Goal: Information Seeking & Learning: Find specific fact

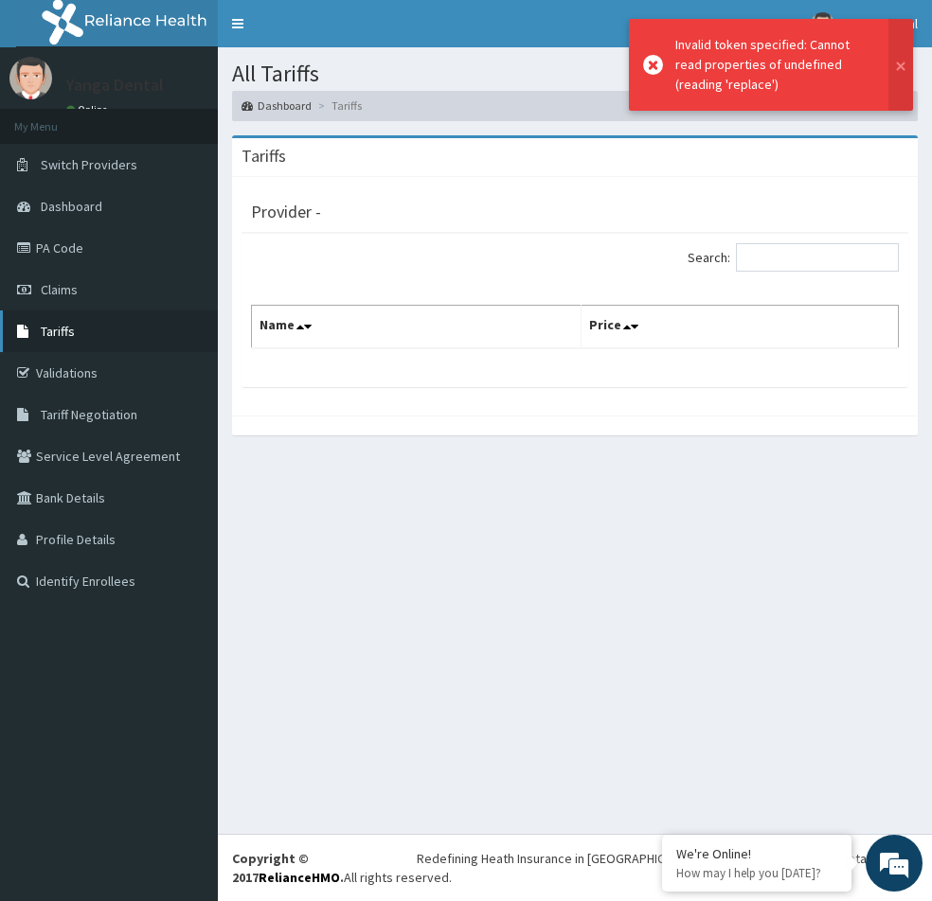
click at [87, 324] on link "Tariffs" at bounding box center [109, 332] width 218 height 42
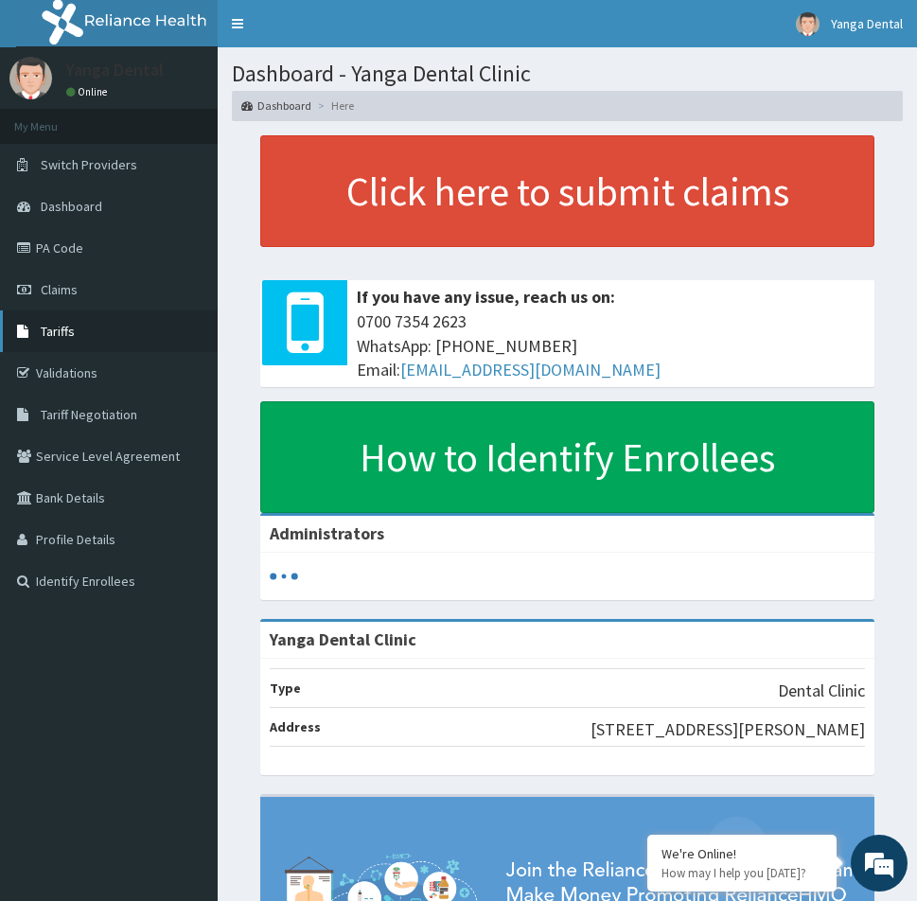
click at [84, 337] on link "Tariffs" at bounding box center [109, 332] width 218 height 42
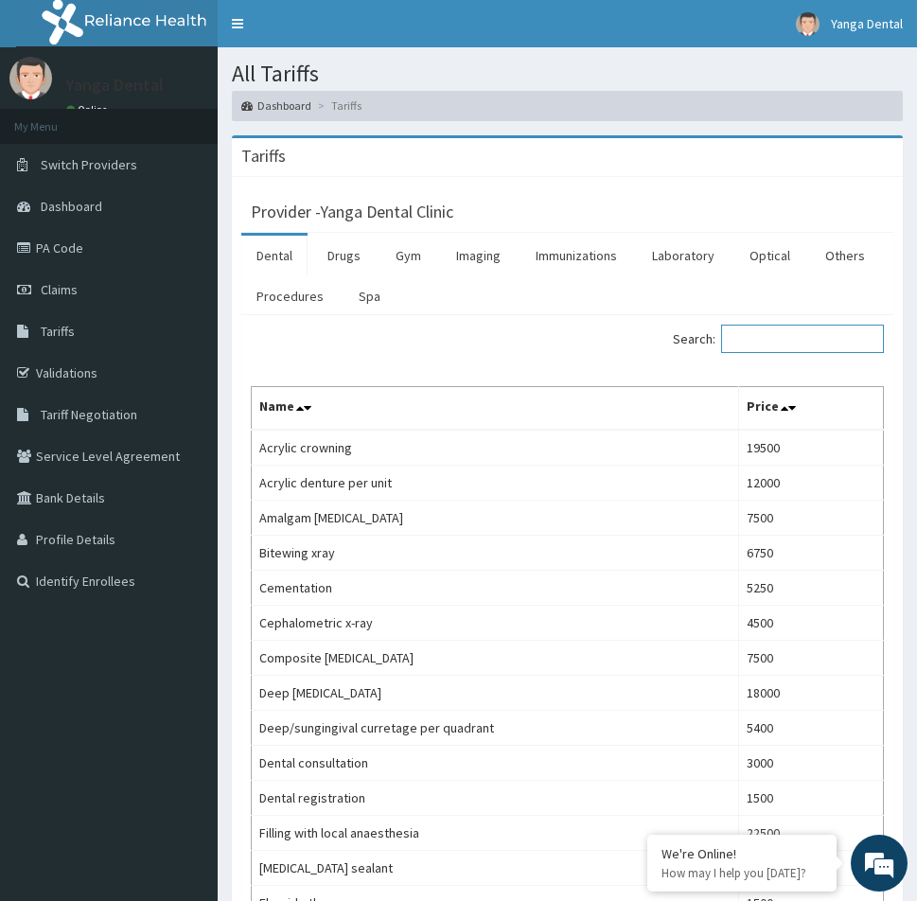
click at [746, 341] on input "Search:" at bounding box center [802, 339] width 163 height 28
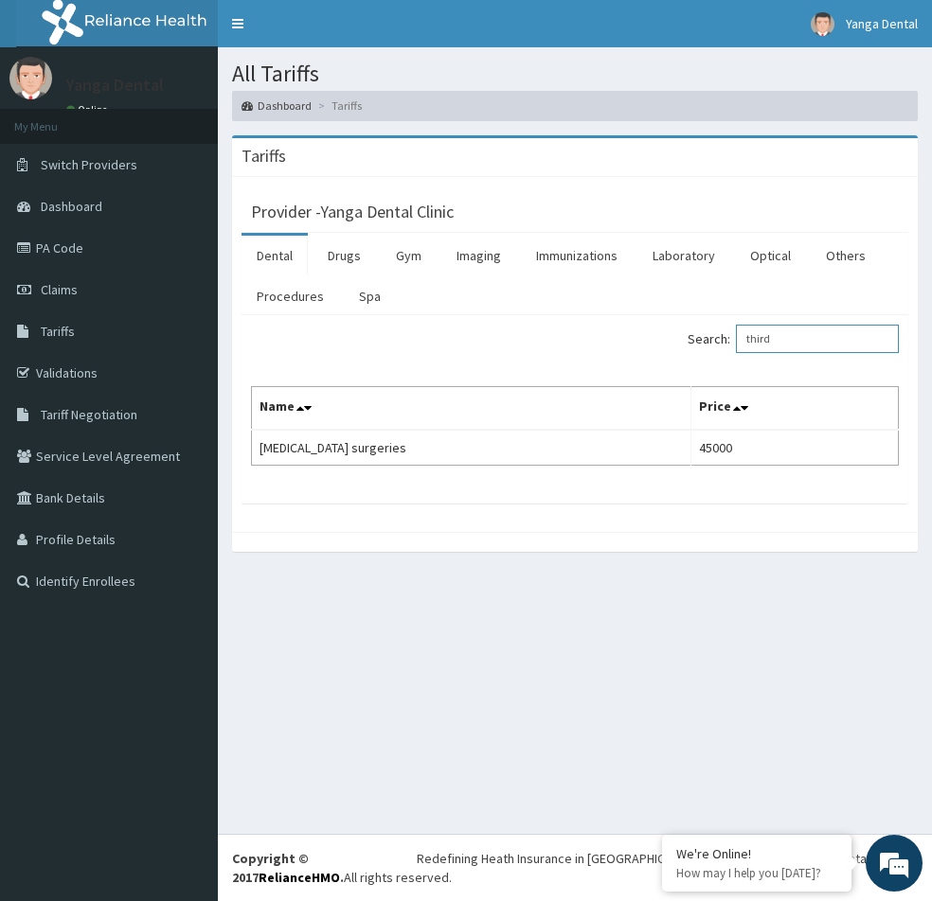
type input "third"
click at [161, 329] on link "Tariffs" at bounding box center [109, 332] width 218 height 42
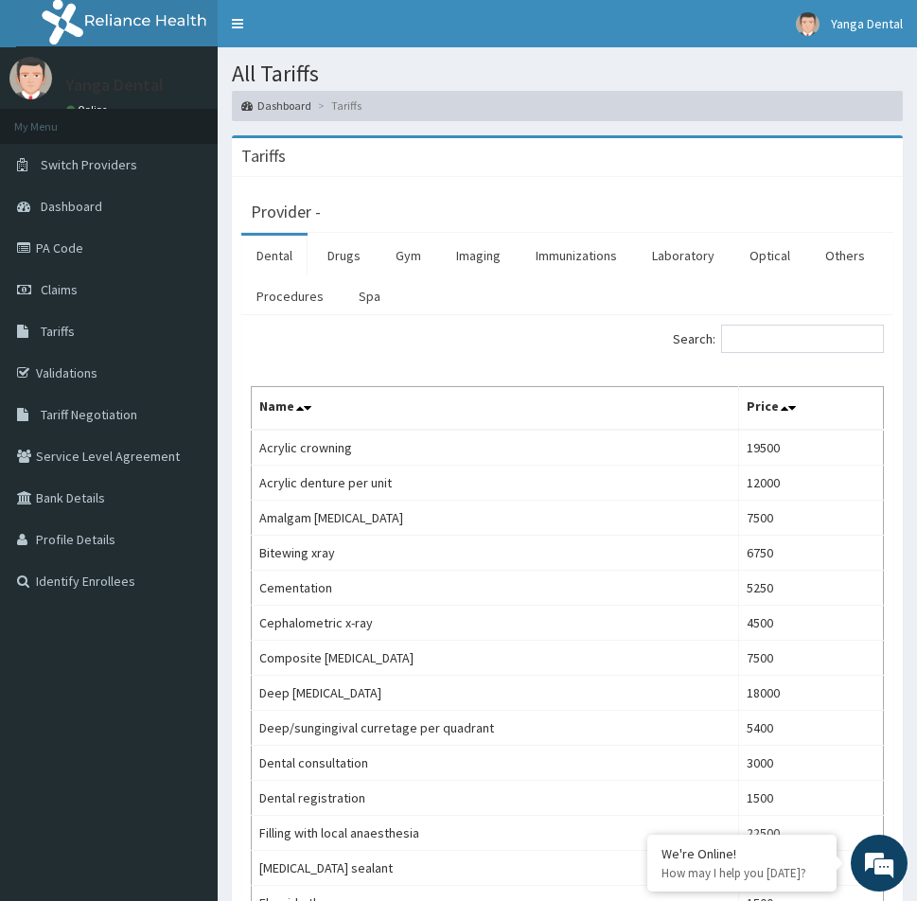
click at [341, 394] on th "Name" at bounding box center [496, 408] width 488 height 44
click at [61, 421] on span "Tariff Negotiation" at bounding box center [89, 414] width 97 height 17
click at [793, 339] on input "Search:" at bounding box center [802, 339] width 163 height 28
type input "extra"
click at [783, 341] on input "Search:" at bounding box center [802, 339] width 163 height 28
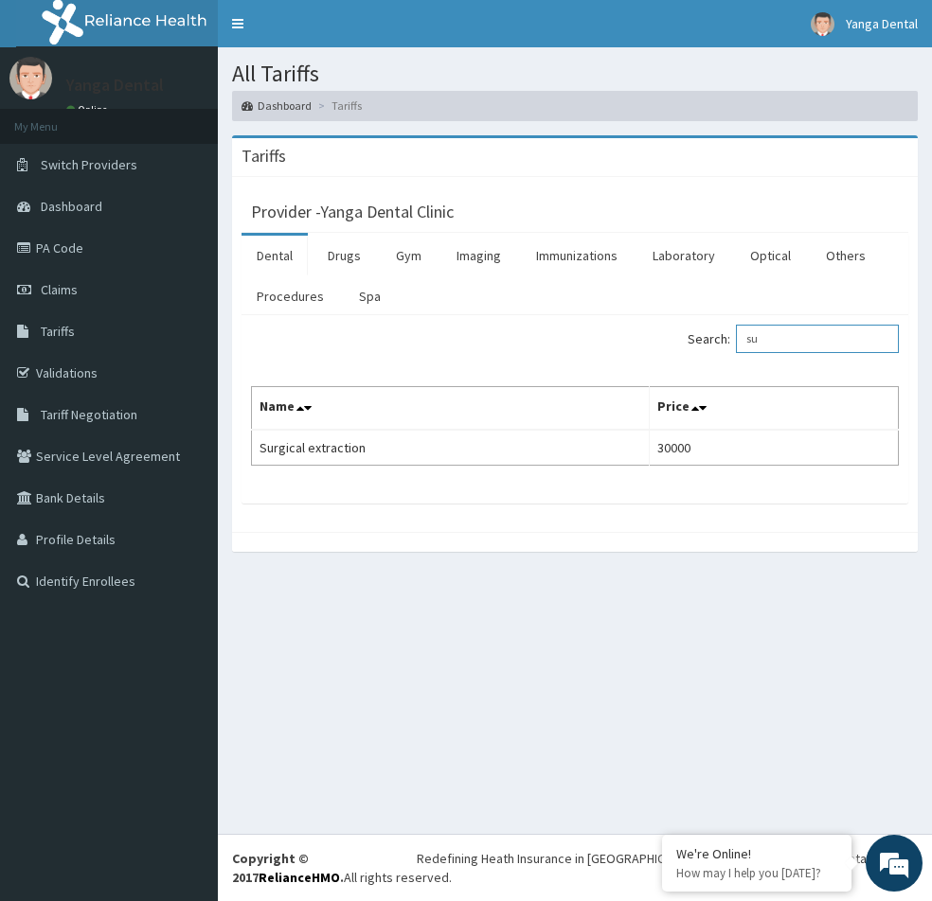
type input "s"
type input "d"
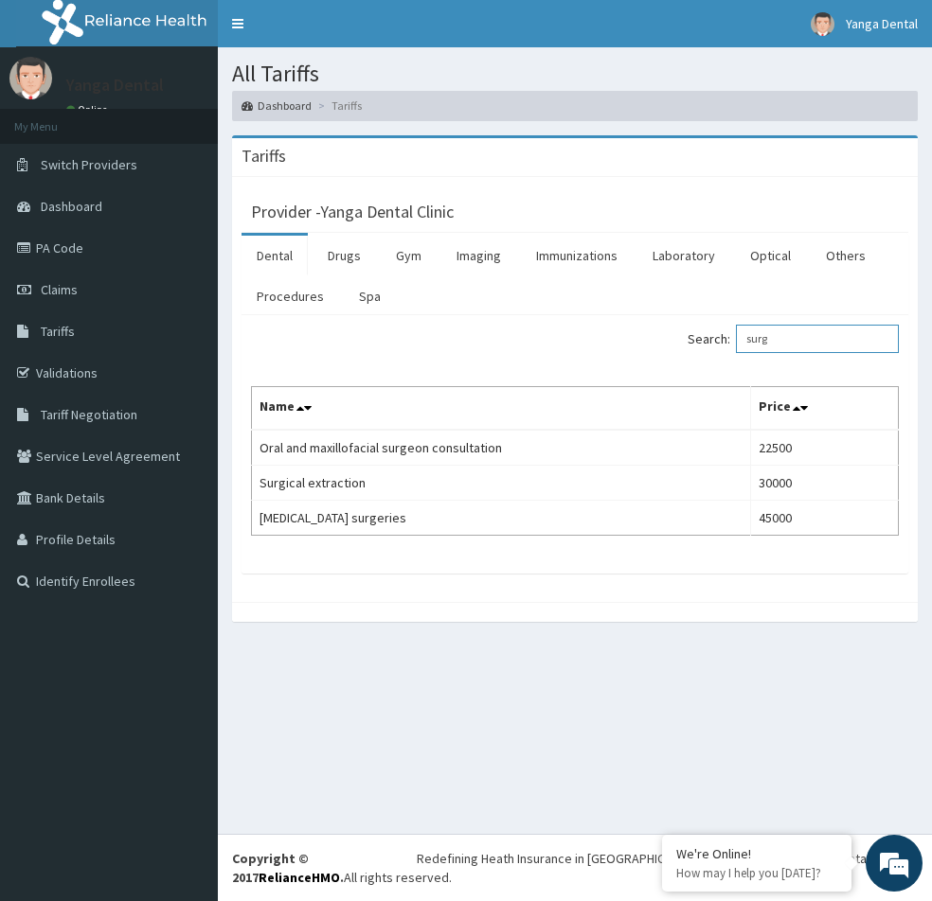
type input "surg"
drag, startPoint x: 801, startPoint y: 316, endPoint x: 294, endPoint y: 685, distance: 627.6
click at [293, 685] on div "All Tariffs Dashboard Tariffs Tariffs Provider - Yanga Dental Clinic Dental Dru…" at bounding box center [575, 440] width 714 height 787
drag, startPoint x: 819, startPoint y: 334, endPoint x: 752, endPoint y: 364, distance: 73.4
click at [752, 364] on div "Search: surg Name Price Oral and maxillofacial surgeon consultation 22500 Surgi…" at bounding box center [575, 430] width 648 height 211
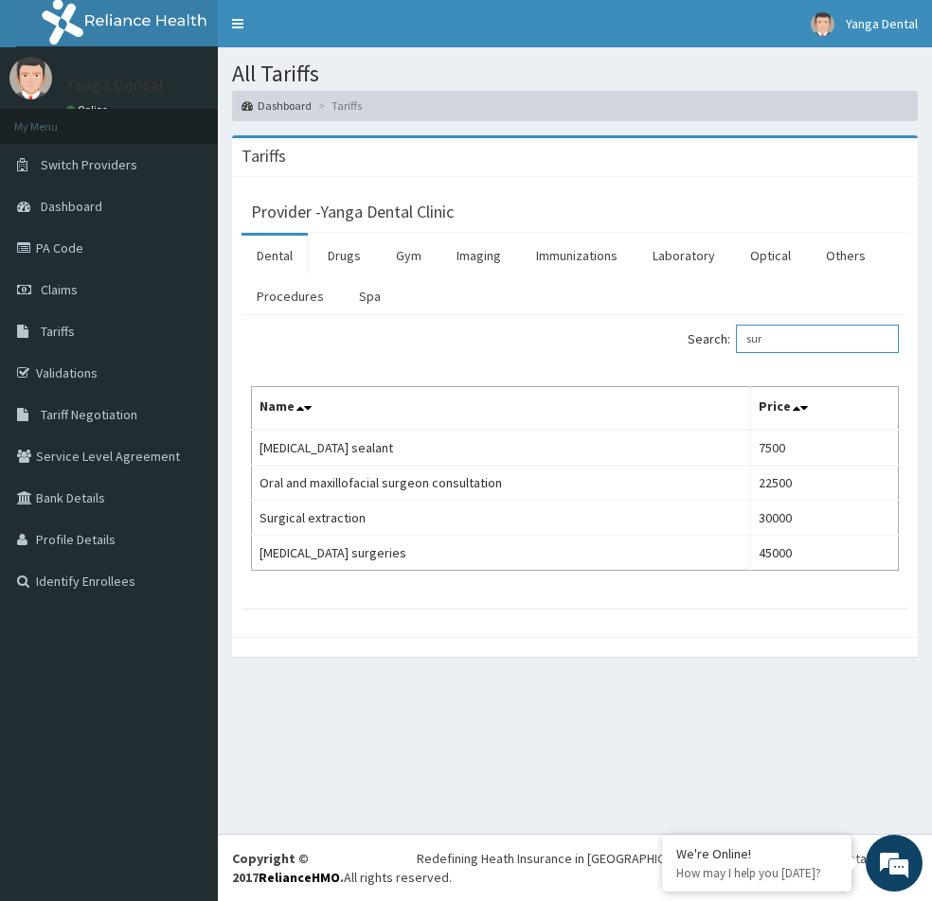
type input "sur"
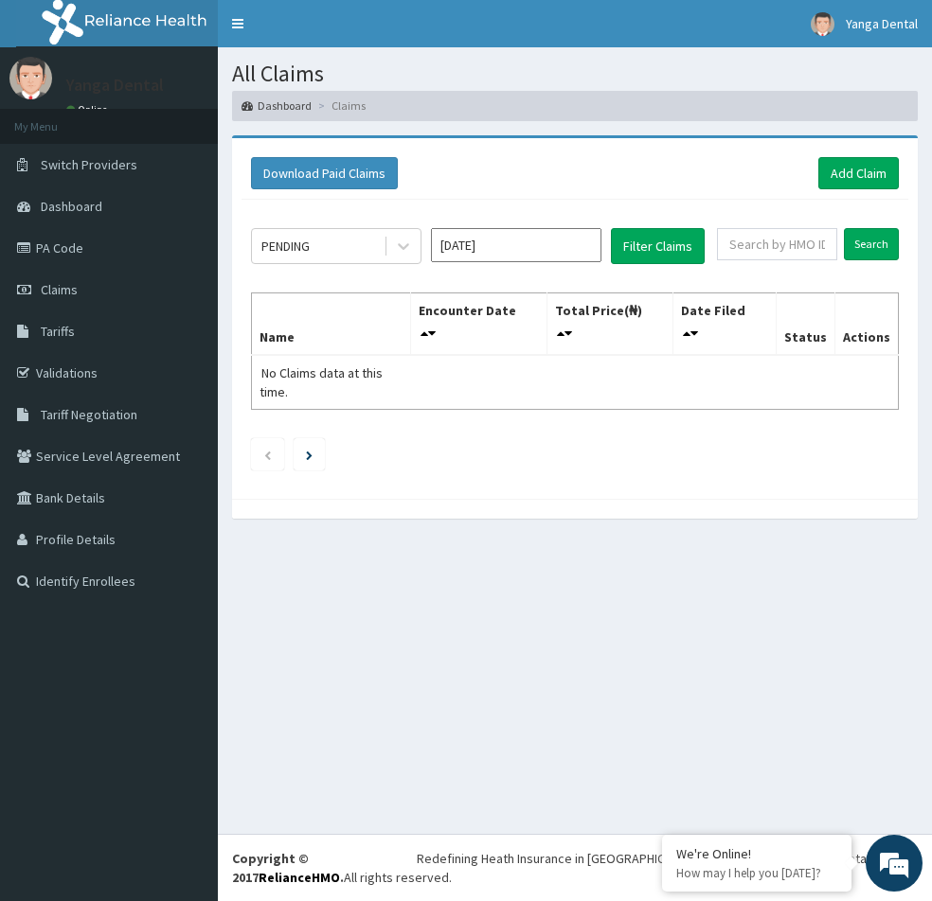
click at [117, 261] on link "PA Code" at bounding box center [109, 248] width 218 height 42
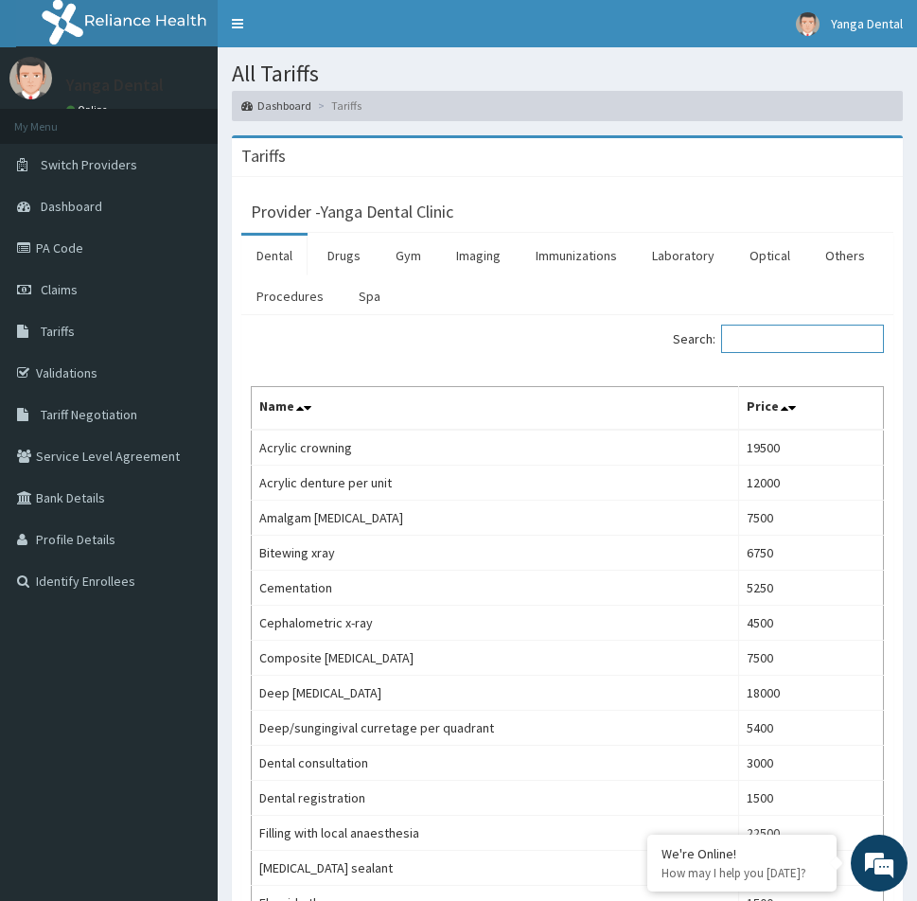
click at [778, 345] on input "Search:" at bounding box center [802, 339] width 163 height 28
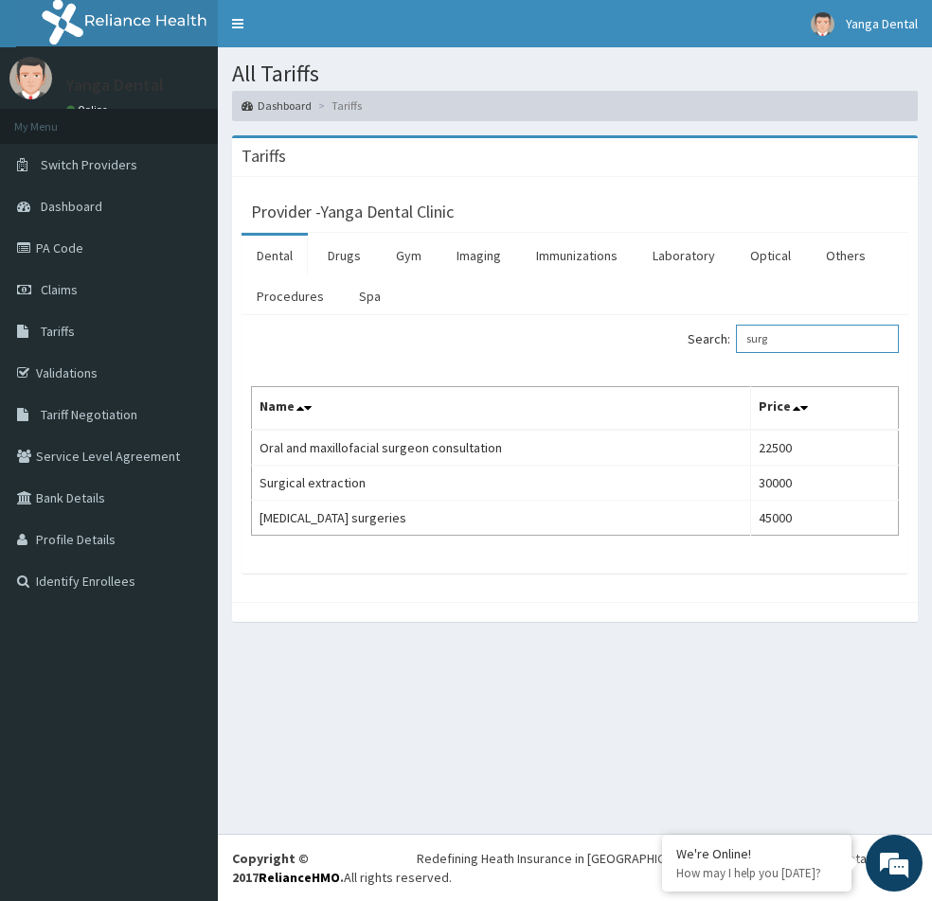
type input "surg"
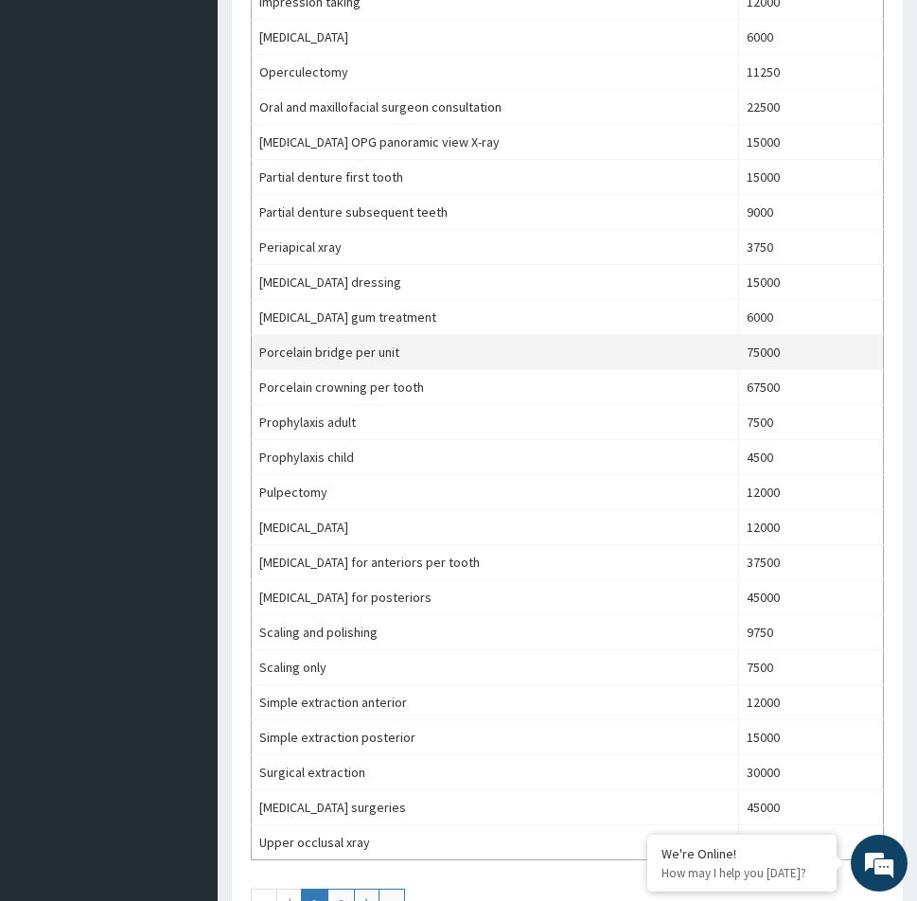
scroll to position [1232, 0]
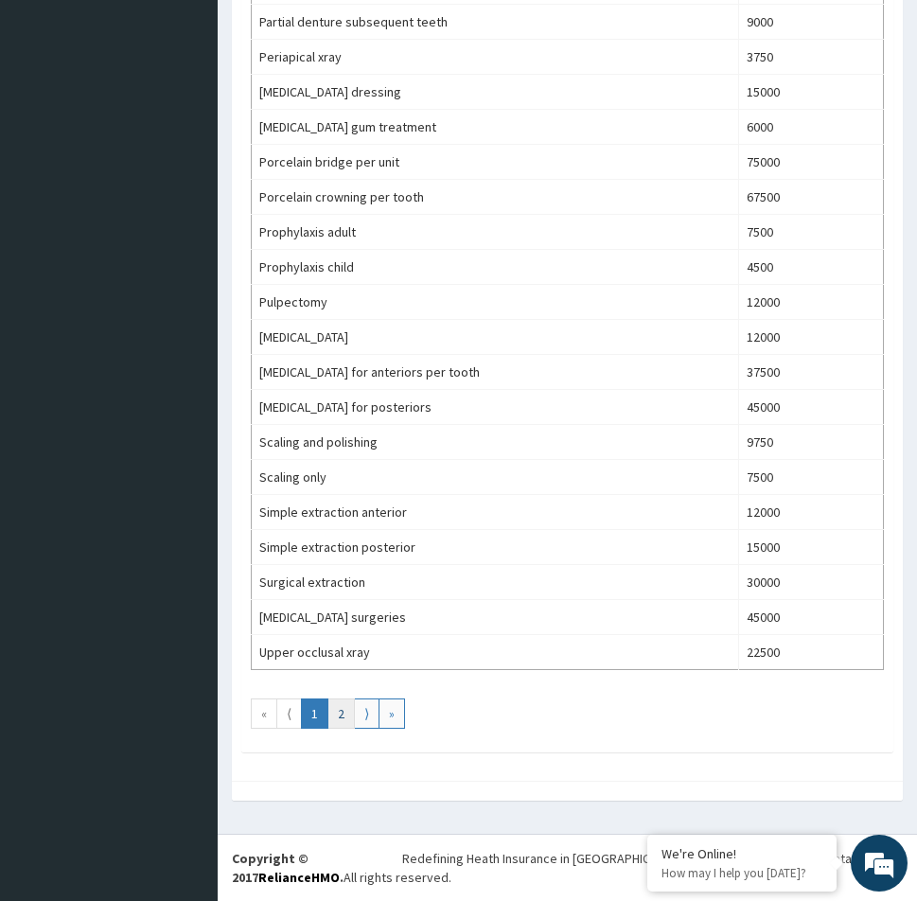
click at [336, 721] on link "2" at bounding box center [341, 714] width 27 height 30
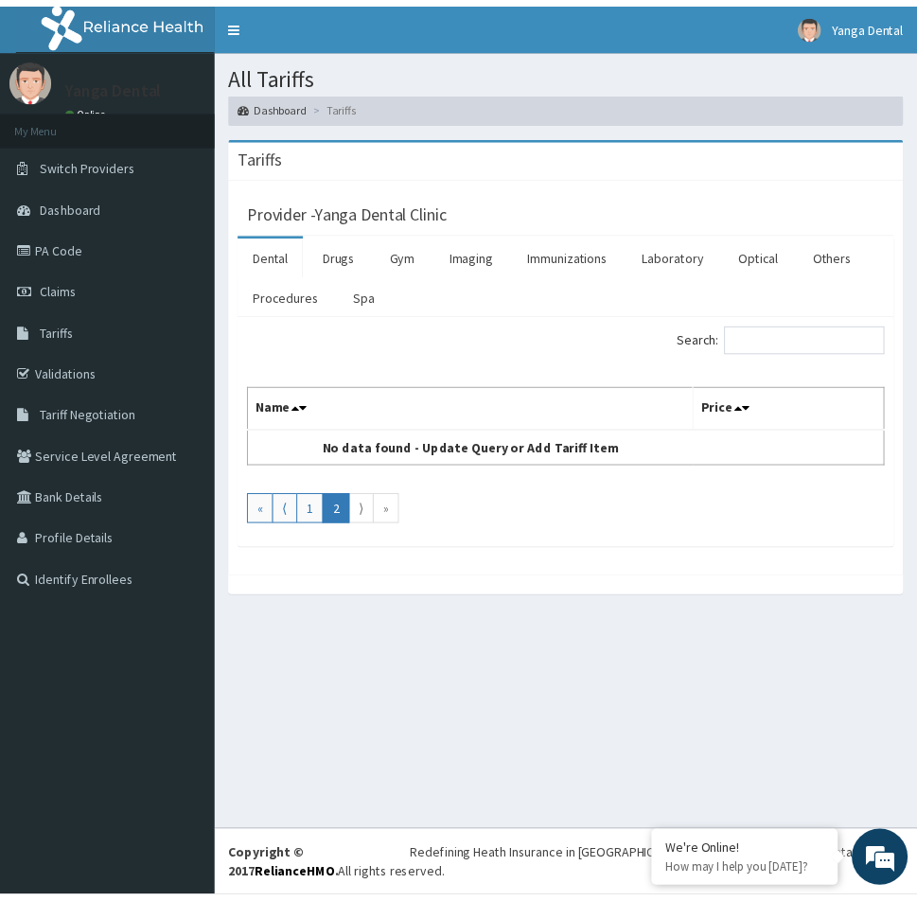
scroll to position [0, 0]
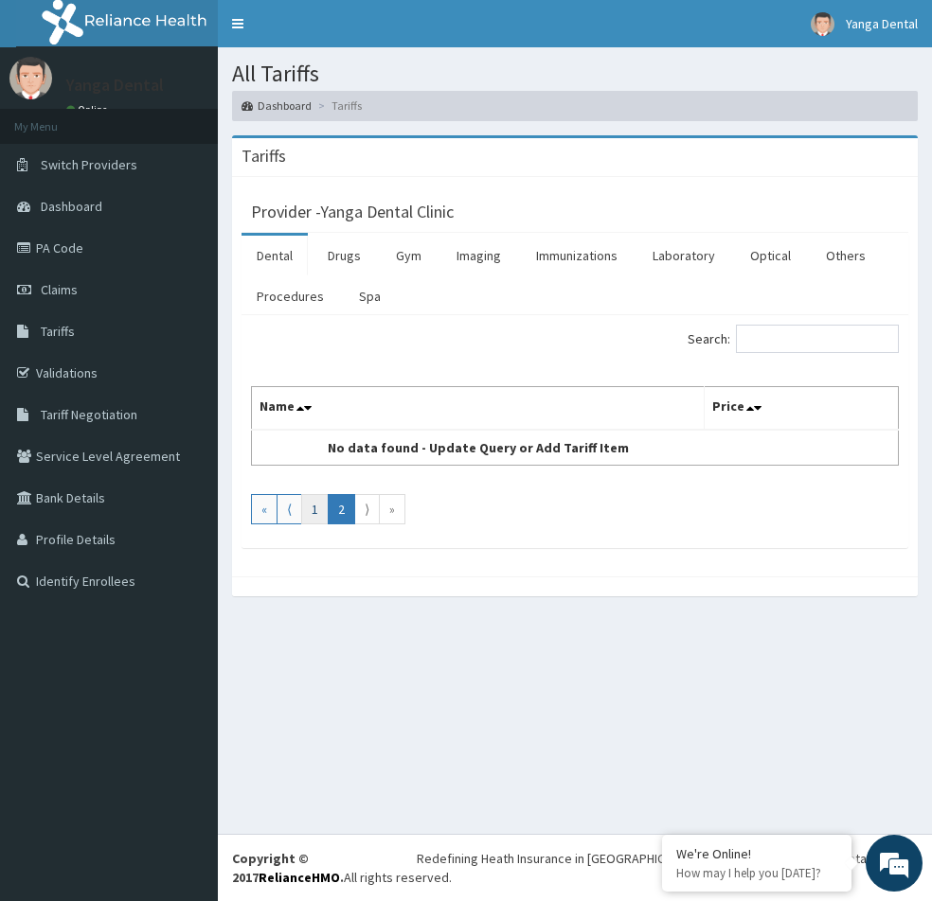
click at [315, 510] on link "1" at bounding box center [314, 509] width 27 height 30
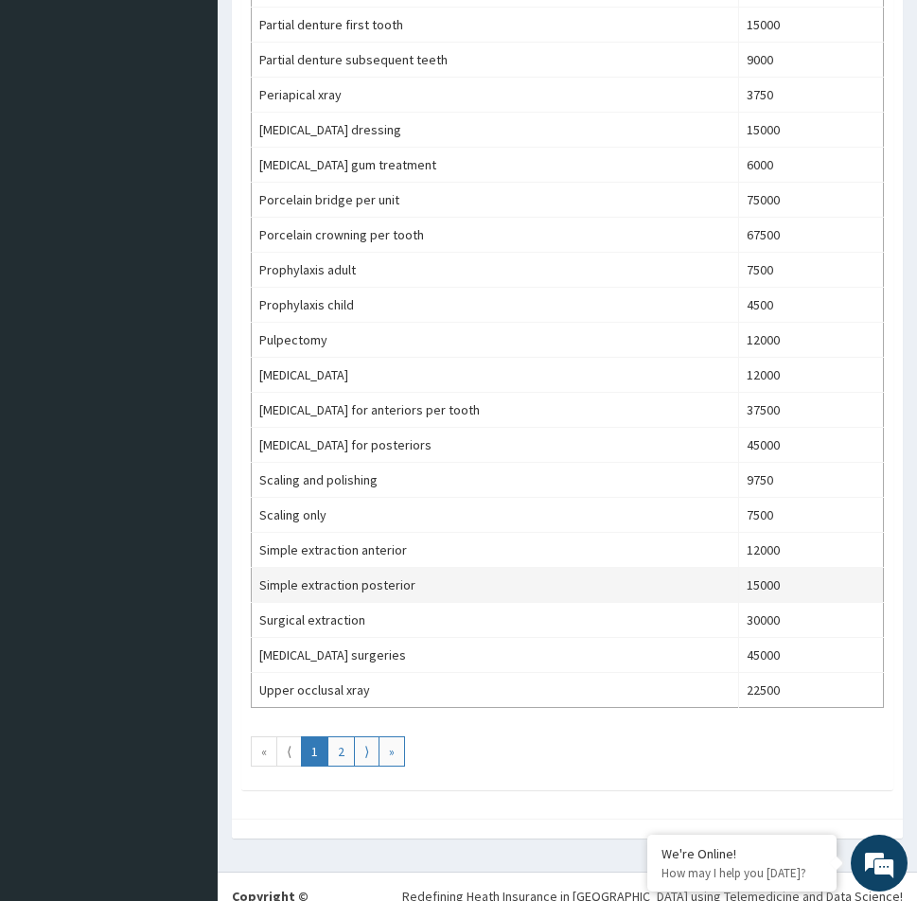
scroll to position [1231, 0]
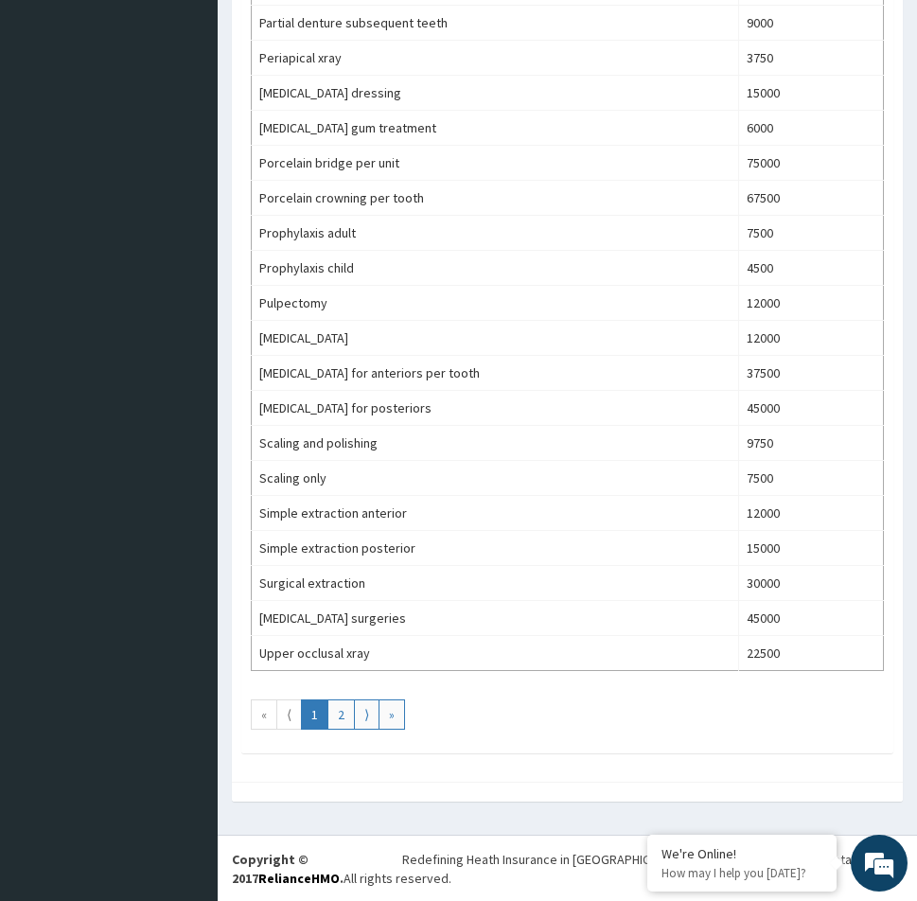
drag, startPoint x: 399, startPoint y: 778, endPoint x: 389, endPoint y: 766, distance: 15.5
